Goal: Check status: Check status

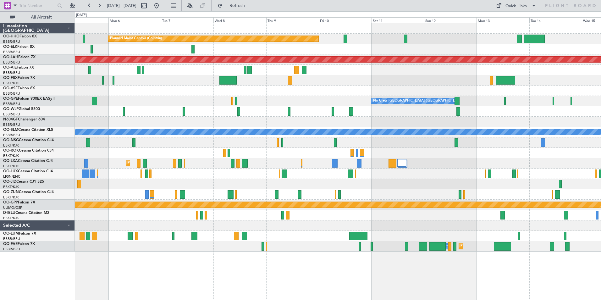
click at [180, 127] on div "Planned Maint Geneva (Cointrin) Planned [GEOGRAPHIC_DATA][PERSON_NAME]-[GEOGRAP…" at bounding box center [338, 137] width 526 height 228
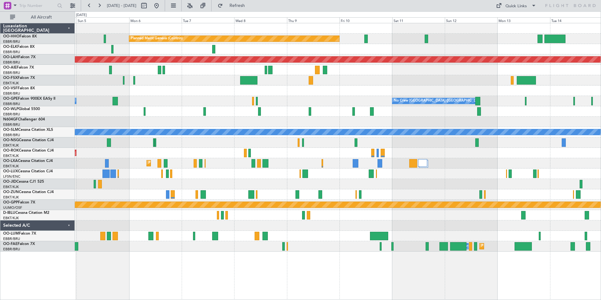
click at [264, 125] on div at bounding box center [338, 122] width 526 height 10
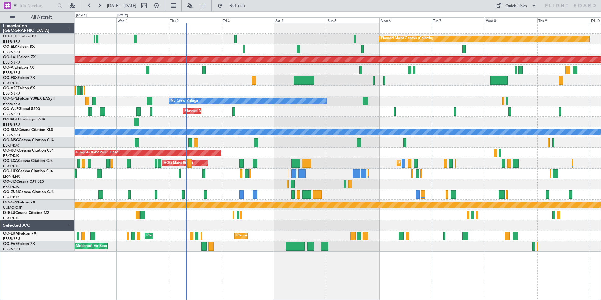
click at [407, 98] on div "Planned Maint Geneva (Cointrin) Planned Maint [GEOGRAPHIC_DATA]-[GEOGRAPHIC_DAT…" at bounding box center [338, 137] width 526 height 228
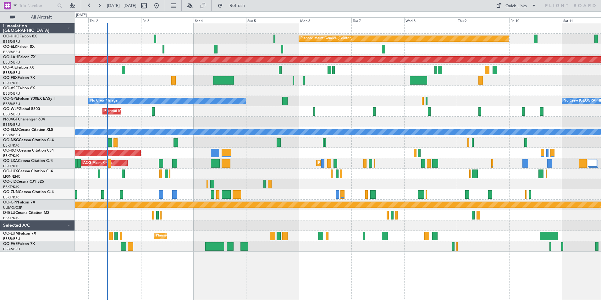
click at [70, 75] on div "Planned Maint Geneva (Cointrin) Planned Maint [GEOGRAPHIC_DATA]-[GEOGRAPHIC_DAT…" at bounding box center [300, 155] width 601 height 288
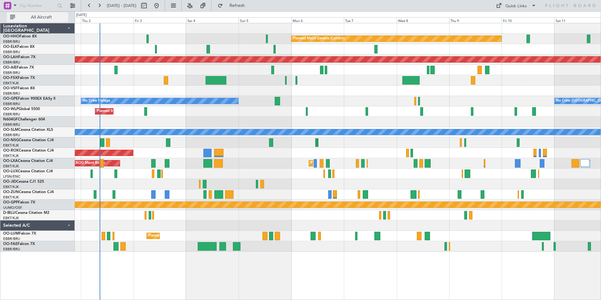
click at [36, 17] on span "All Aircraft" at bounding box center [41, 17] width 50 height 4
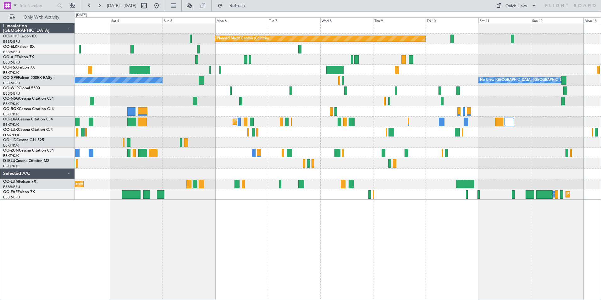
click at [482, 176] on div at bounding box center [338, 173] width 526 height 10
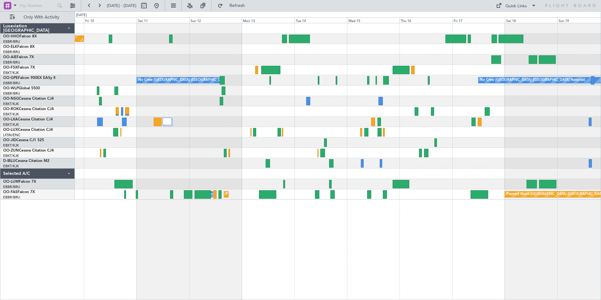
click at [261, 178] on div "Planned Maint Geneva (Cointrin) No Crew [GEOGRAPHIC_DATA] (Brussels National) N…" at bounding box center [338, 111] width 526 height 176
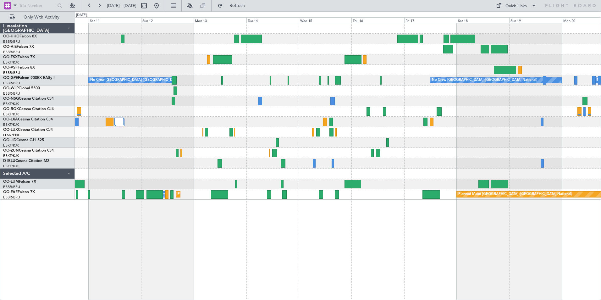
click at [516, 174] on div at bounding box center [338, 173] width 526 height 10
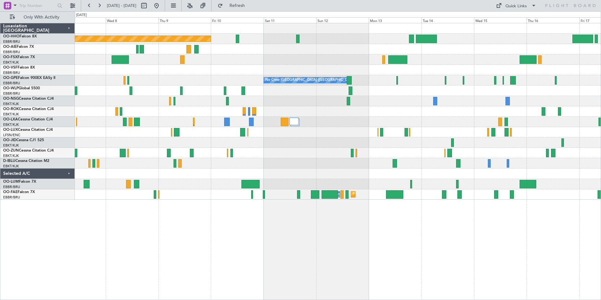
click at [556, 171] on div "Planned Maint Geneva (Cointrin) No Crew [GEOGRAPHIC_DATA] (Brussels National) N…" at bounding box center [338, 111] width 526 height 176
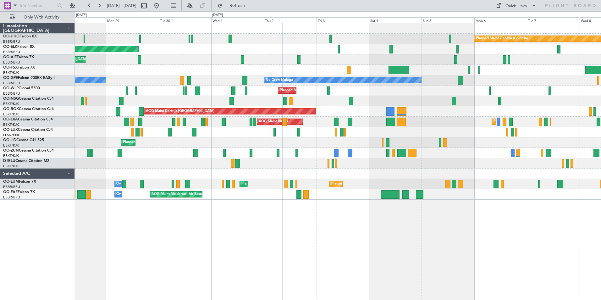
click at [587, 145] on div "Planned Maint Kortrijk-[GEOGRAPHIC_DATA]" at bounding box center [338, 142] width 526 height 10
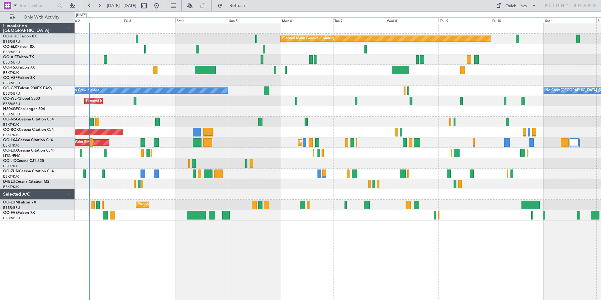
click at [286, 185] on div at bounding box center [338, 184] width 526 height 10
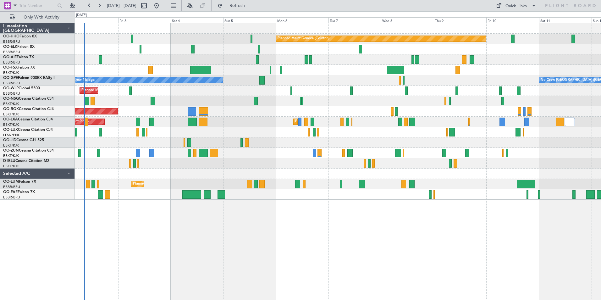
click at [234, 114] on div "AOG Maint Kortrijk-[GEOGRAPHIC_DATA]" at bounding box center [338, 111] width 526 height 10
click at [347, 99] on div at bounding box center [338, 101] width 526 height 10
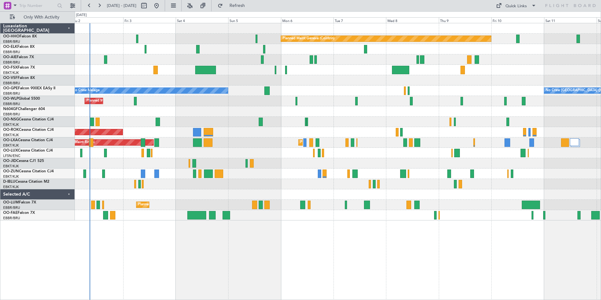
click at [261, 128] on div "Planned Maint Geneva (Cointrin) Planned Maint [GEOGRAPHIC_DATA]-[GEOGRAPHIC_DAT…" at bounding box center [338, 121] width 526 height 197
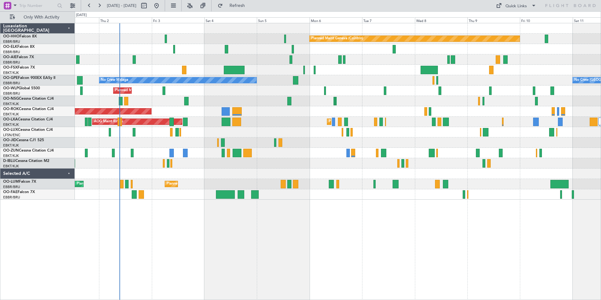
click at [147, 98] on div "Planned Maint Geneva (Cointrin) Planned Maint [GEOGRAPHIC_DATA]-[GEOGRAPHIC_DAT…" at bounding box center [338, 111] width 526 height 176
